Goal: Task Accomplishment & Management: Use online tool/utility

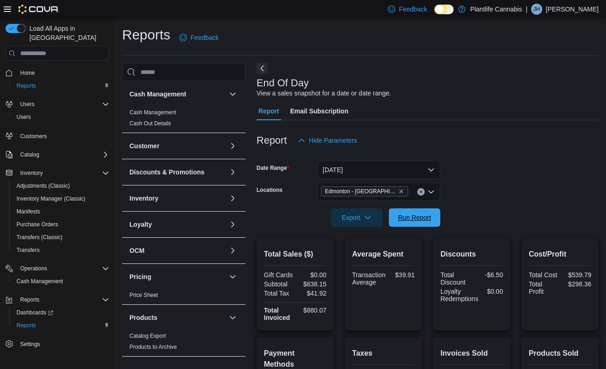
drag, startPoint x: 409, startPoint y: 214, endPoint x: 463, endPoint y: 249, distance: 64.4
click at [410, 215] on span "Run Report" at bounding box center [414, 217] width 33 height 9
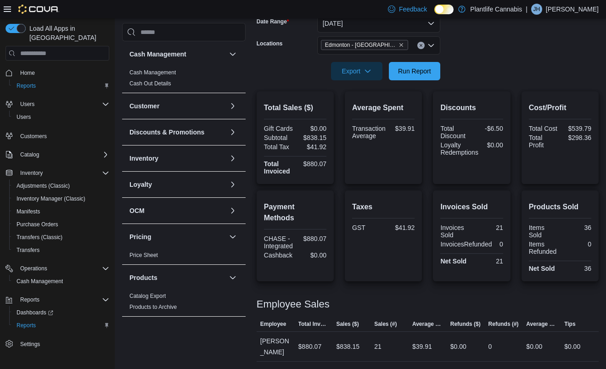
scroll to position [147, 0]
click at [414, 77] on span "Run Report" at bounding box center [415, 71] width 40 height 18
click at [417, 73] on span "Run Report" at bounding box center [414, 70] width 33 height 9
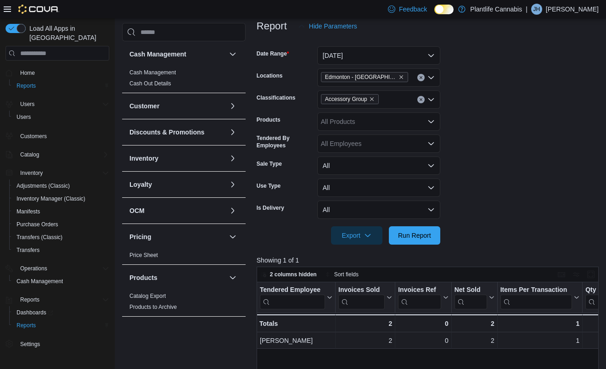
scroll to position [122, 0]
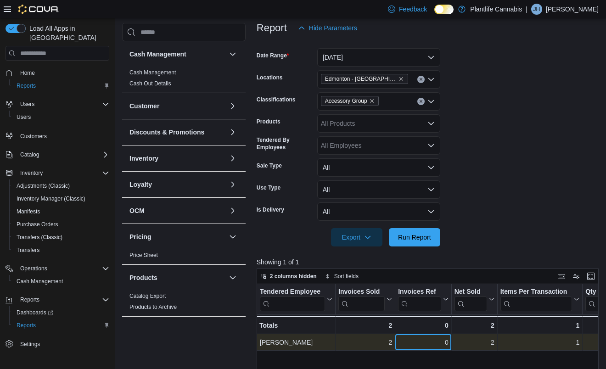
click at [406, 337] on div "0" at bounding box center [423, 342] width 50 height 11
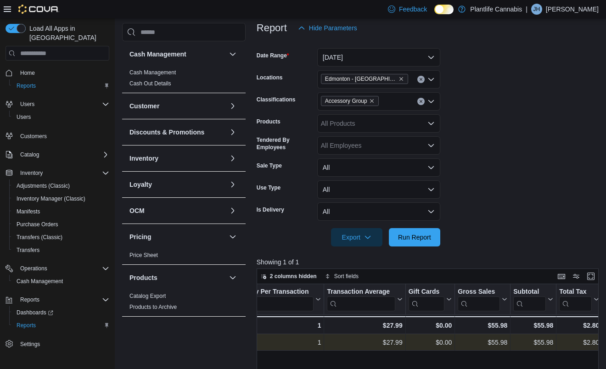
scroll to position [0, 399]
